Goal: Task Accomplishment & Management: Manage account settings

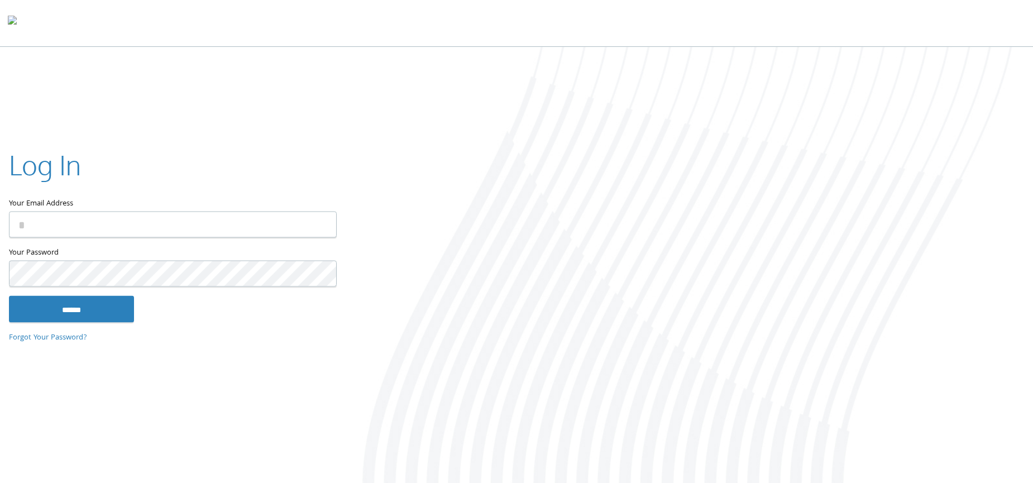
type input "**********"
click at [105, 301] on input "******" at bounding box center [71, 308] width 125 height 27
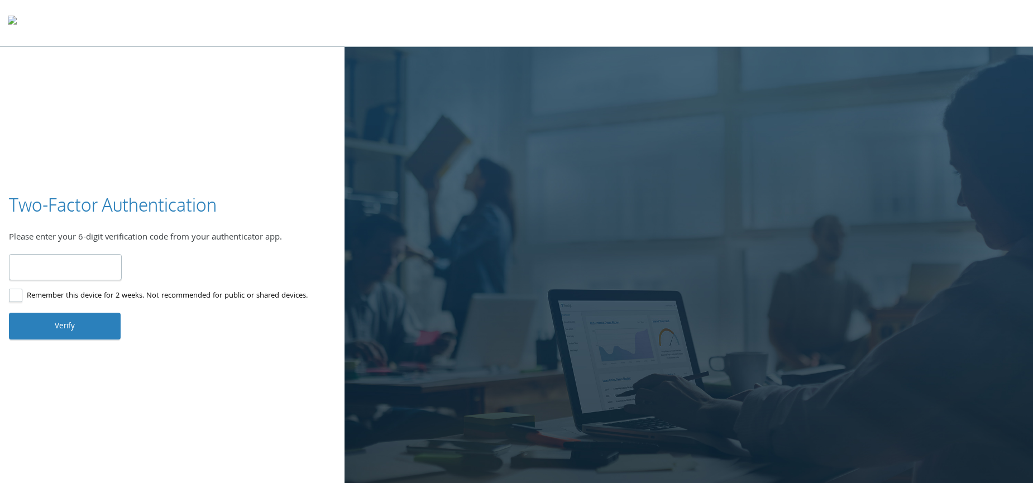
type input "******"
click at [75, 323] on button "Verify" at bounding box center [65, 326] width 112 height 27
